Goal: Task Accomplishment & Management: Use online tool/utility

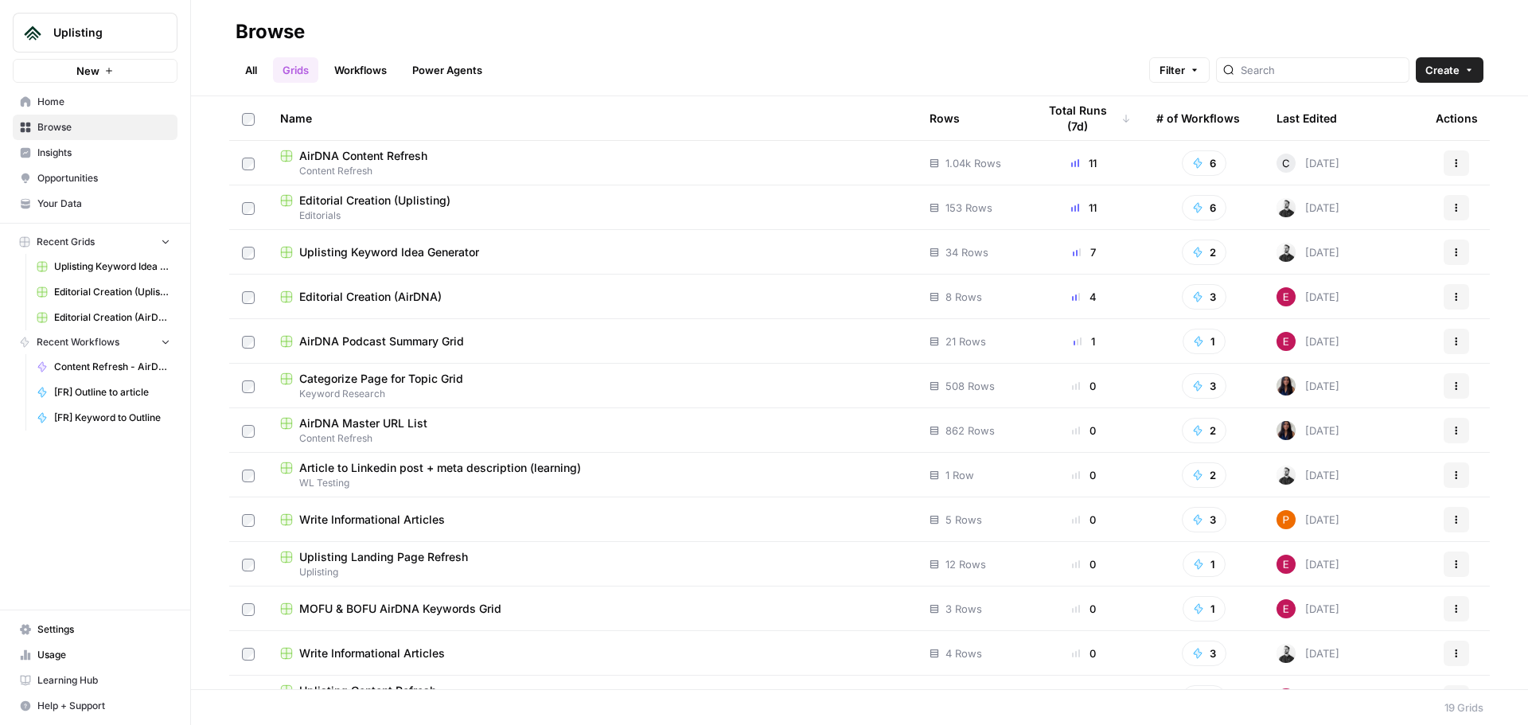
click at [351, 151] on span "AirDNA Content Refresh" at bounding box center [363, 156] width 128 height 16
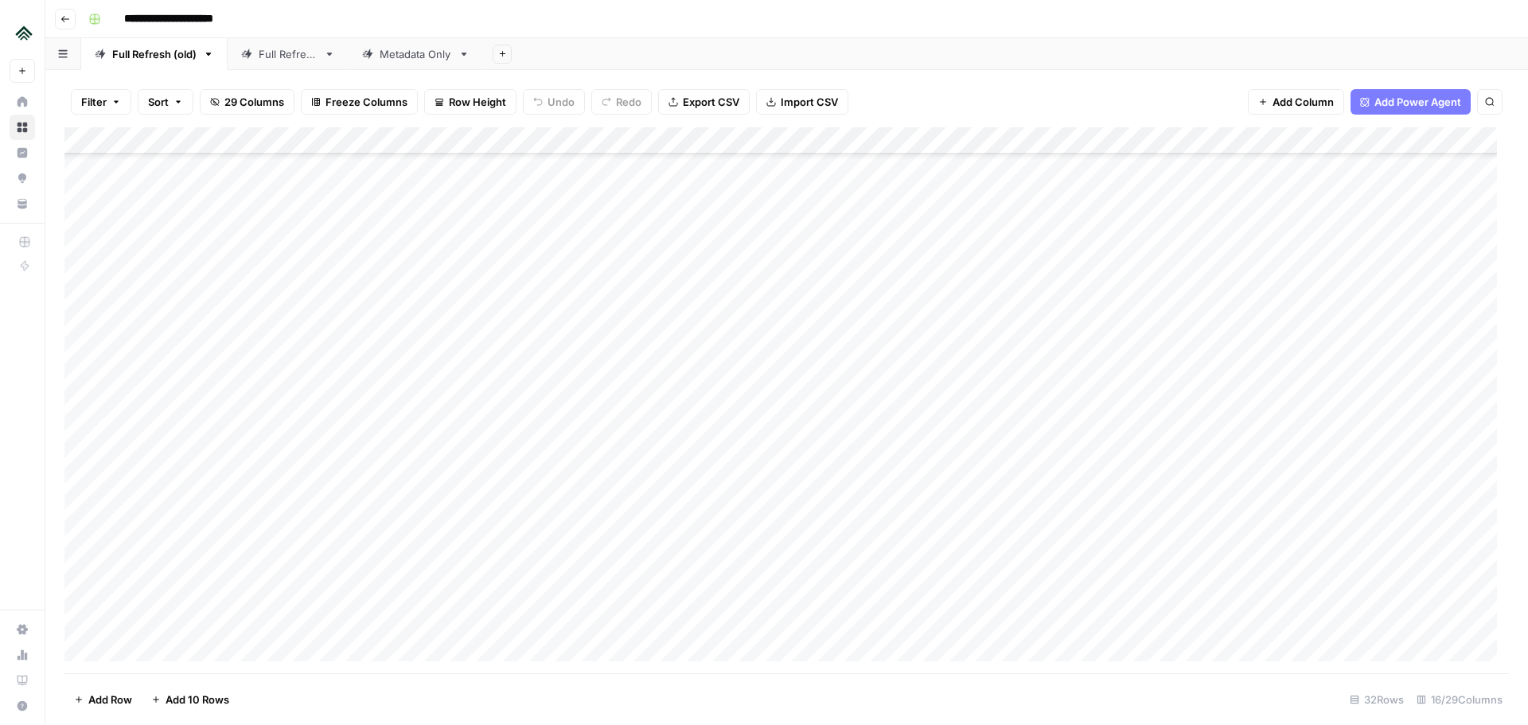
scroll to position [1760, 0]
click at [183, 650] on div "Add Column" at bounding box center [786, 400] width 1445 height 546
click at [185, 608] on div "Add Column" at bounding box center [786, 400] width 1445 height 546
click at [523, 604] on div "Add Column" at bounding box center [786, 400] width 1445 height 546
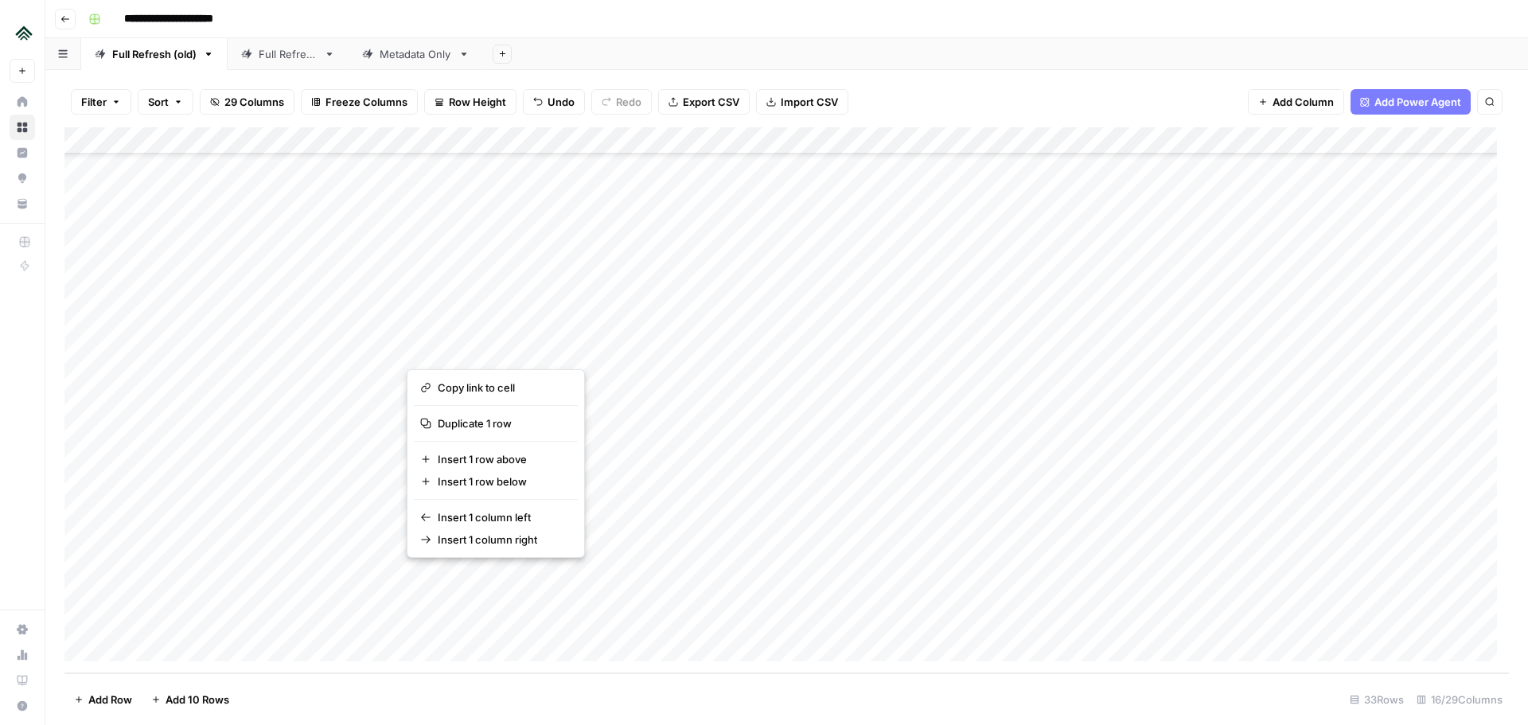
click at [451, 588] on button "button" at bounding box center [479, 599] width 144 height 71
click at [442, 582] on button "button" at bounding box center [479, 599] width 144 height 71
click at [369, 580] on div "Add Column" at bounding box center [786, 400] width 1445 height 546
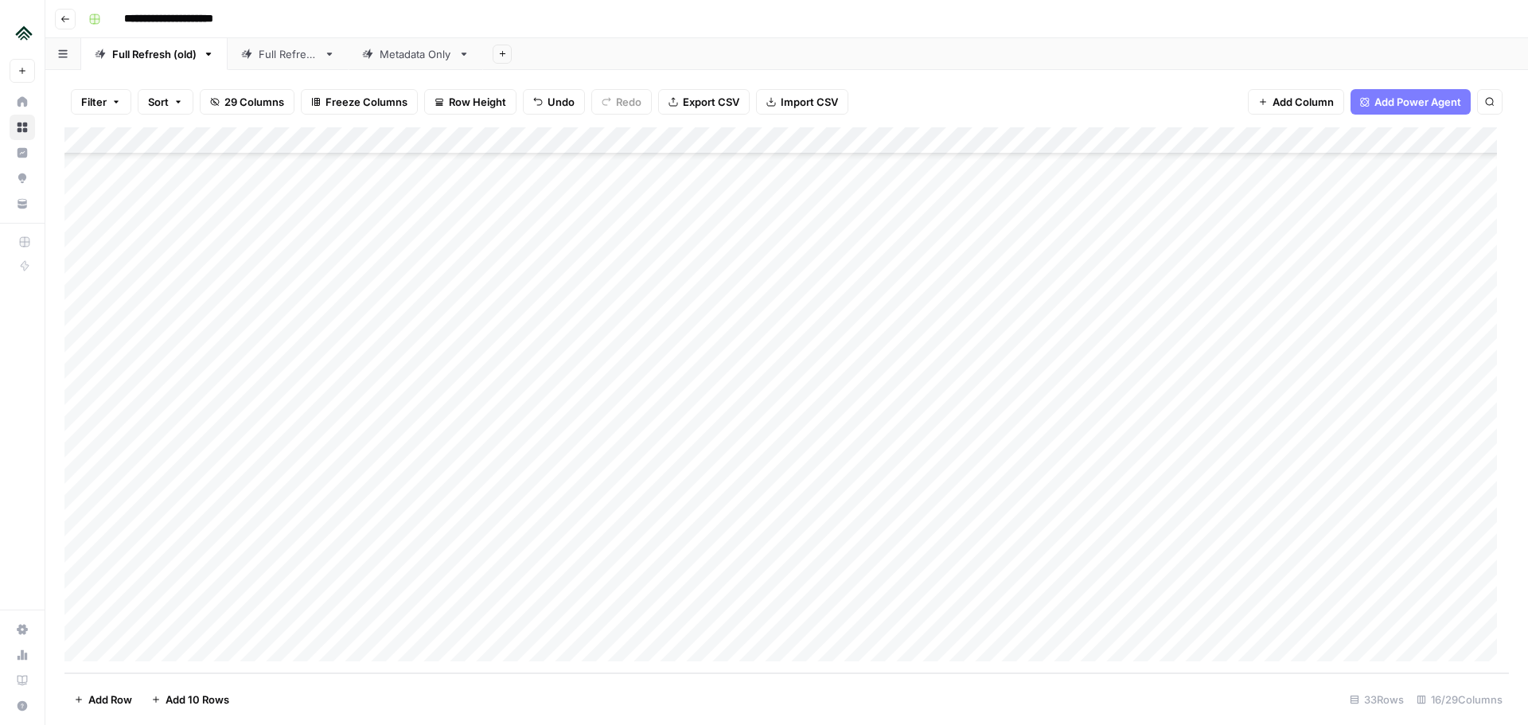
click at [451, 580] on div "Add Column" at bounding box center [786, 400] width 1445 height 546
click at [451, 580] on textarea at bounding box center [533, 579] width 255 height 22
type textarea "**********"
click at [351, 584] on div "Add Column" at bounding box center [786, 400] width 1445 height 546
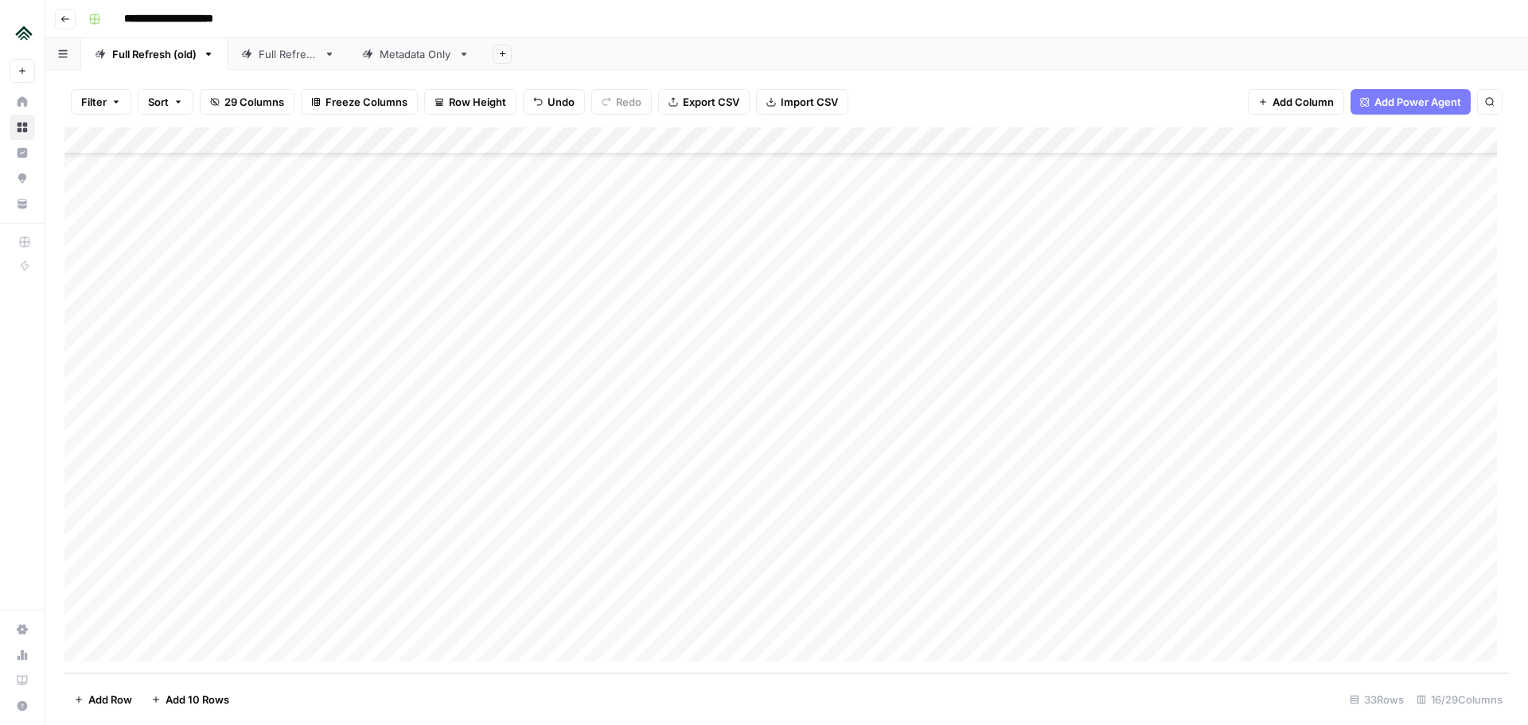
click at [219, 583] on div "Add Column" at bounding box center [786, 400] width 1445 height 546
type textarea "*"
type textarea "**********"
click at [348, 537] on div "Add Column" at bounding box center [786, 400] width 1445 height 546
click at [349, 593] on div "Add Column" at bounding box center [786, 400] width 1445 height 546
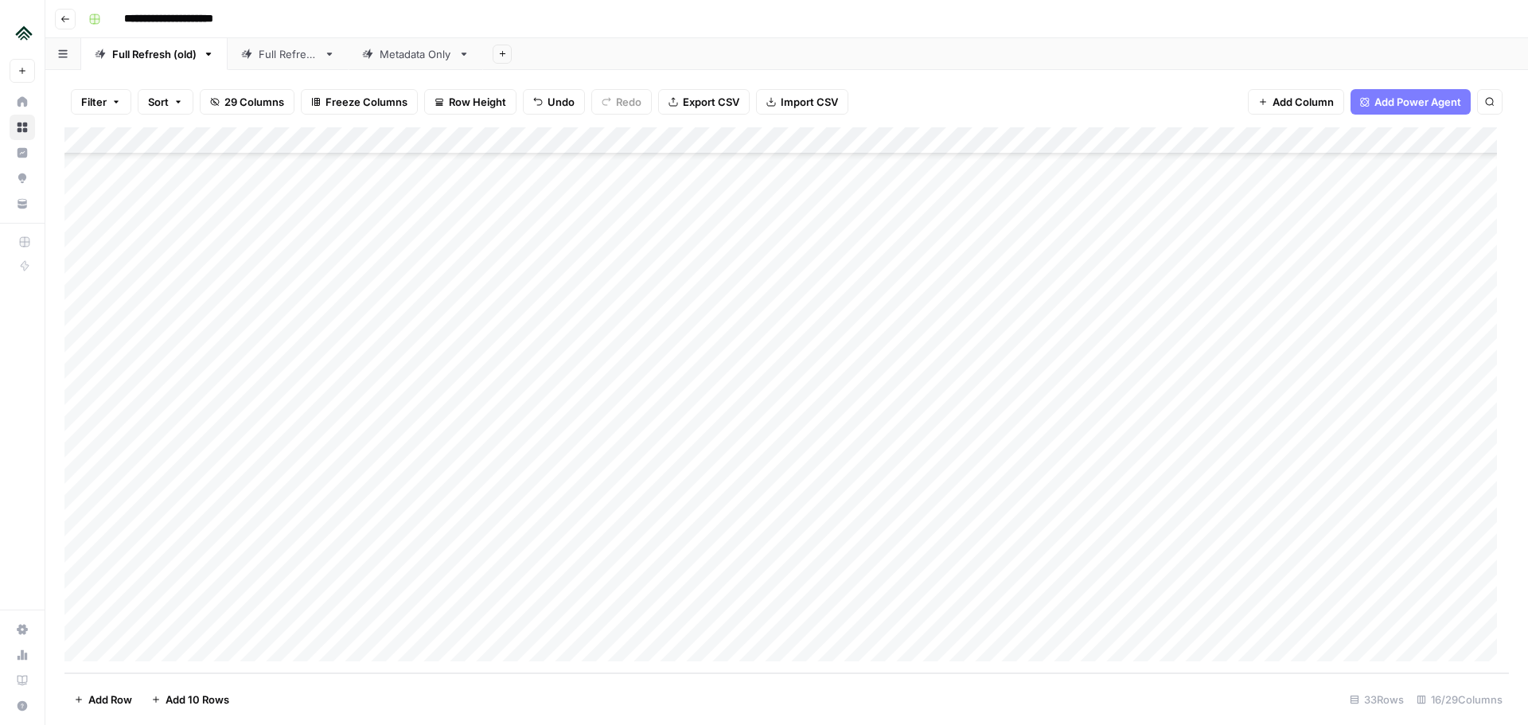
click at [362, 590] on div "Add Column" at bounding box center [786, 400] width 1445 height 546
type textarea "**********"
click at [614, 608] on div "Add Column" at bounding box center [786, 400] width 1445 height 546
click at [1017, 590] on div "Add Column" at bounding box center [786, 400] width 1445 height 546
click at [1036, 593] on div "Add Column" at bounding box center [786, 400] width 1445 height 546
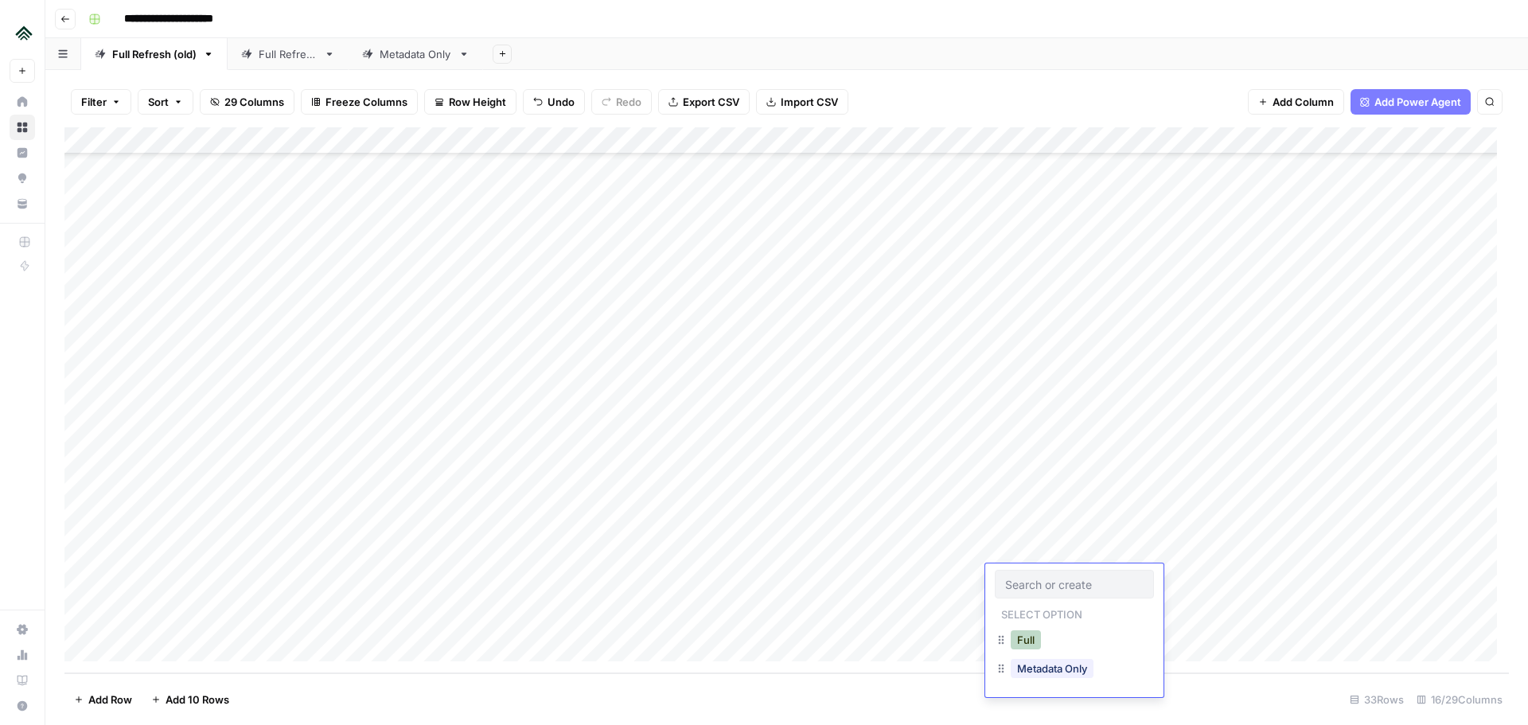
click at [1027, 643] on button "Full" at bounding box center [1026, 639] width 30 height 19
click at [1218, 580] on div "Add Column" at bounding box center [786, 400] width 1445 height 546
click at [1293, 575] on div "Add Column" at bounding box center [786, 400] width 1445 height 546
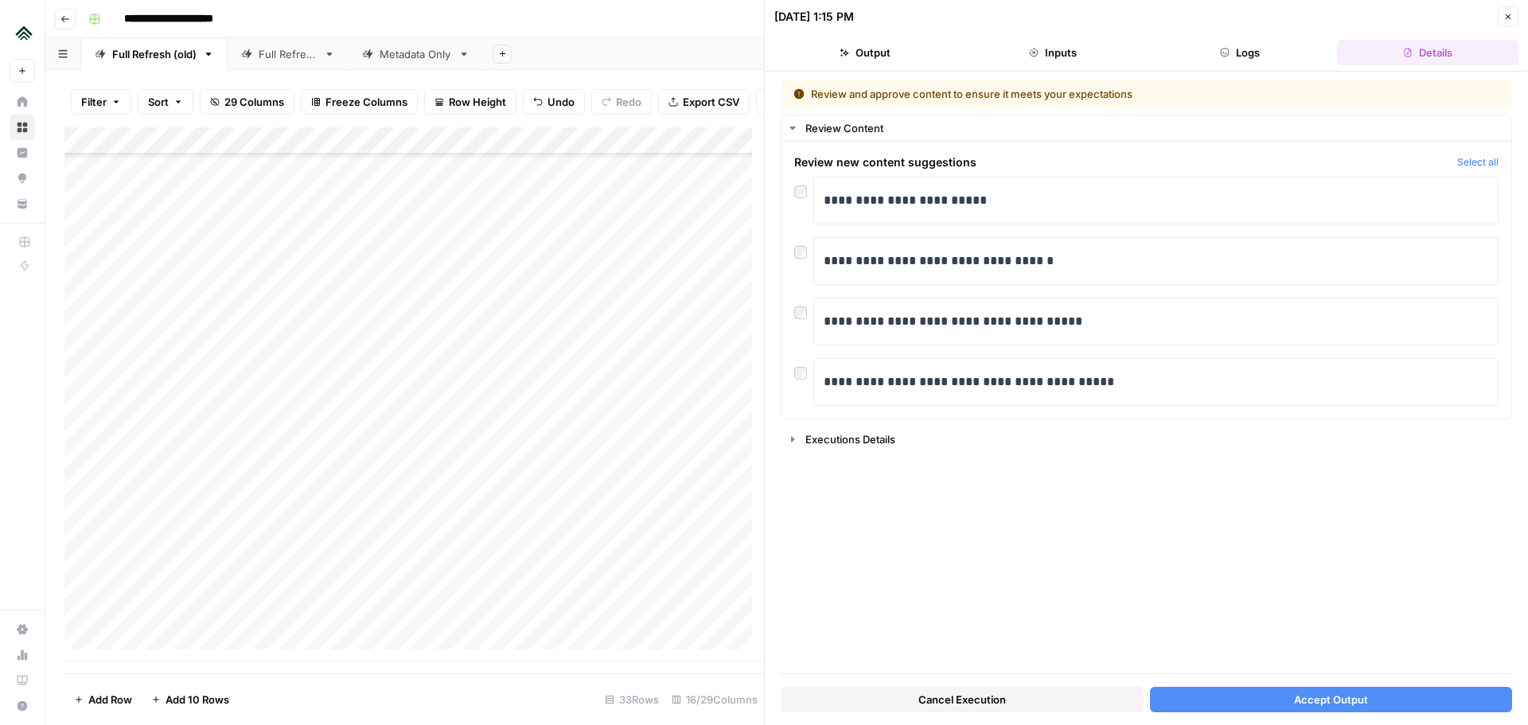
click at [1246, 697] on button "Accept Output" at bounding box center [1331, 699] width 363 height 25
